Goal: Information Seeking & Learning: Check status

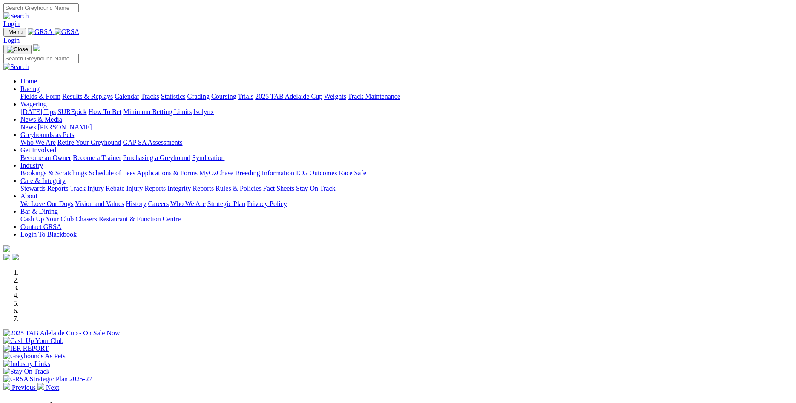
click at [40, 85] on link "Racing" at bounding box center [29, 88] width 19 height 7
click at [113, 93] on link "Results & Replays" at bounding box center [87, 96] width 51 height 7
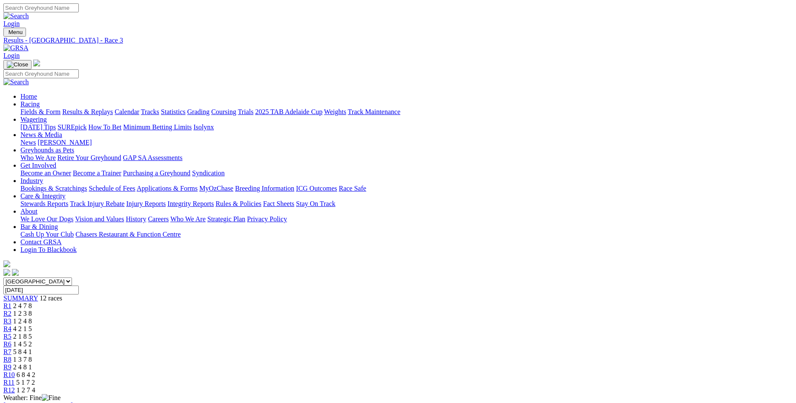
click at [12, 325] on span "R4" at bounding box center [7, 328] width 8 height 7
click at [12, 333] on span "R5" at bounding box center [7, 336] width 8 height 7
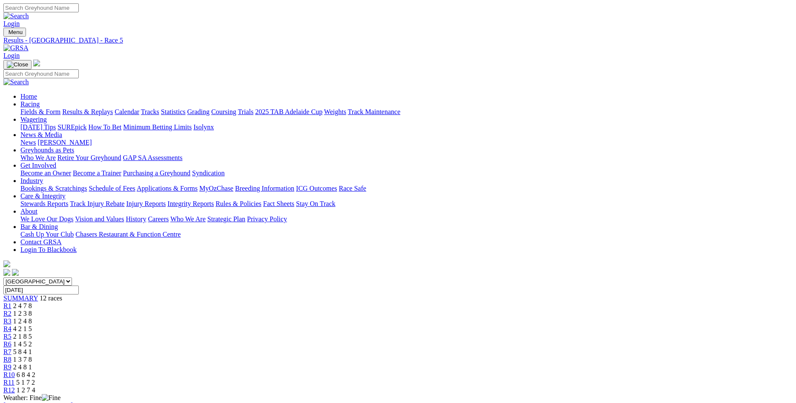
click at [12, 341] on span "R6" at bounding box center [7, 344] width 8 height 7
click at [12, 348] on span "R7" at bounding box center [7, 351] width 8 height 7
click at [12, 356] on span "R8" at bounding box center [7, 359] width 8 height 7
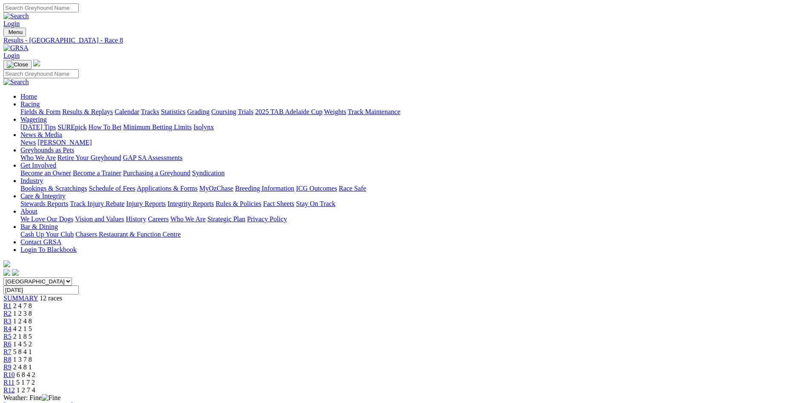
click at [12, 364] on span "R9" at bounding box center [7, 367] width 8 height 7
click at [15, 371] on span "R10" at bounding box center [9, 374] width 12 height 7
click at [12, 364] on link "R9" at bounding box center [7, 367] width 8 height 7
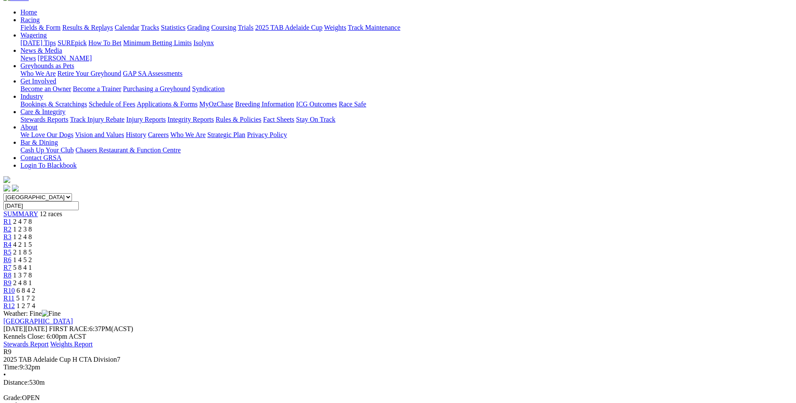
scroll to position [83, 0]
click at [490, 273] on div "R8 1 3 7 8" at bounding box center [397, 277] width 789 height 8
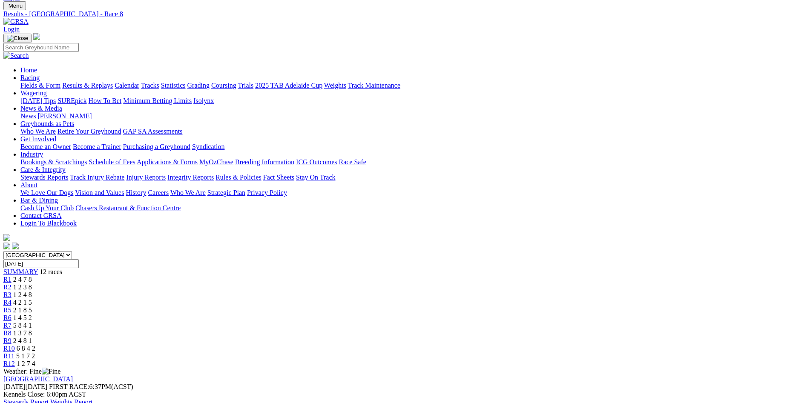
scroll to position [16, 0]
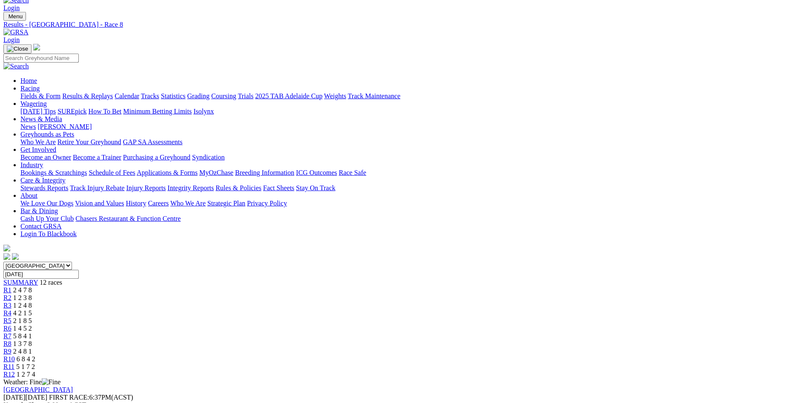
click at [12, 333] on span "R7" at bounding box center [7, 336] width 8 height 7
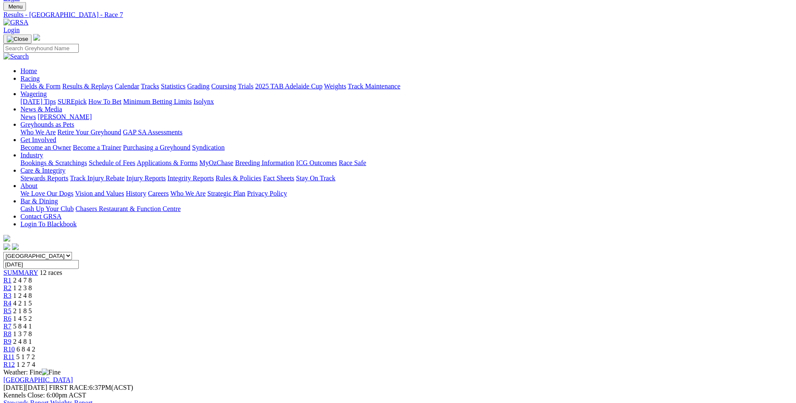
scroll to position [24, 0]
click at [12, 317] on span "R6" at bounding box center [7, 320] width 8 height 7
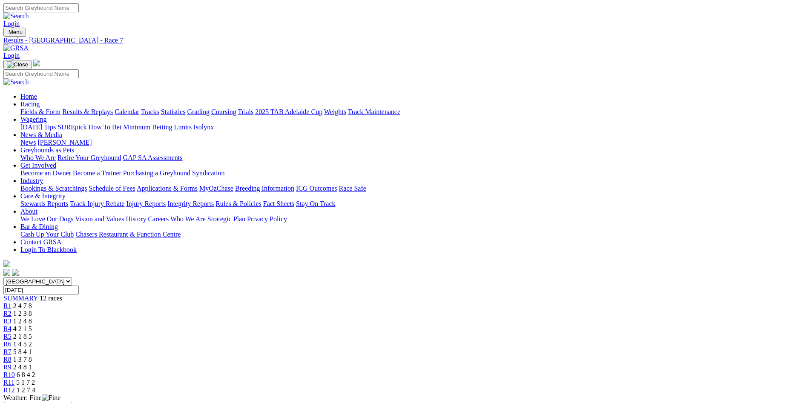
scroll to position [23, 0]
